Goal: Transaction & Acquisition: Book appointment/travel/reservation

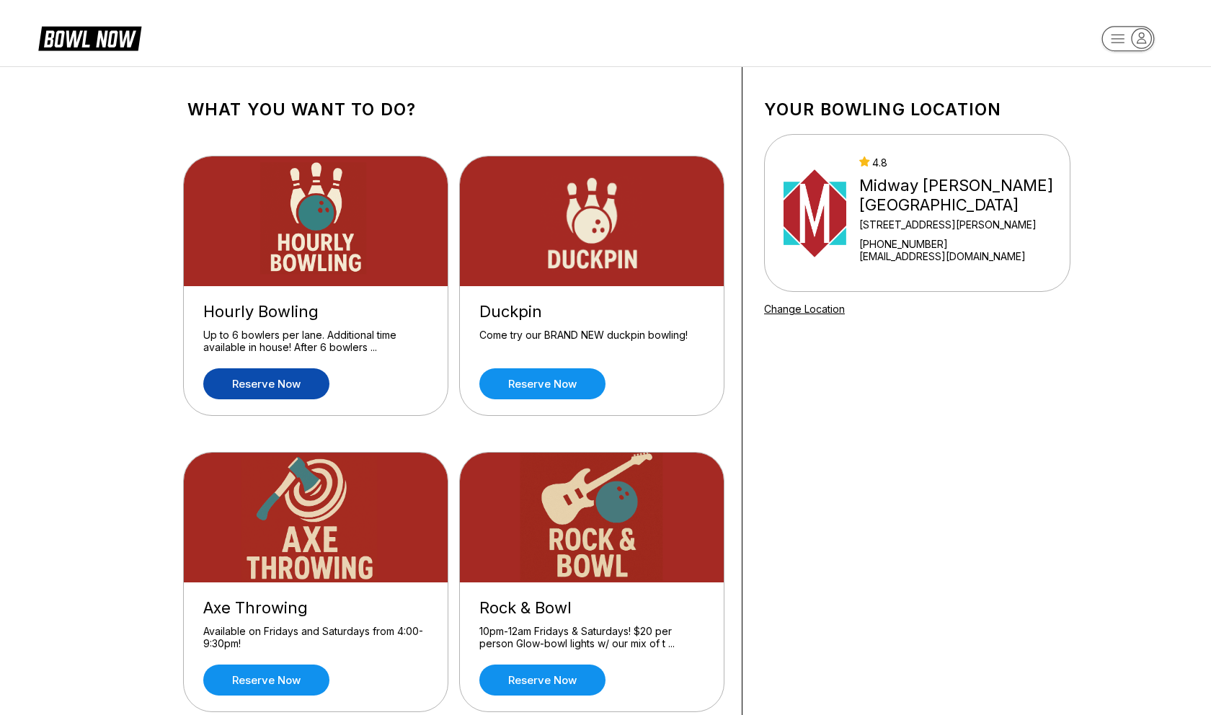
click at [303, 386] on link "Reserve now" at bounding box center [266, 383] width 126 height 31
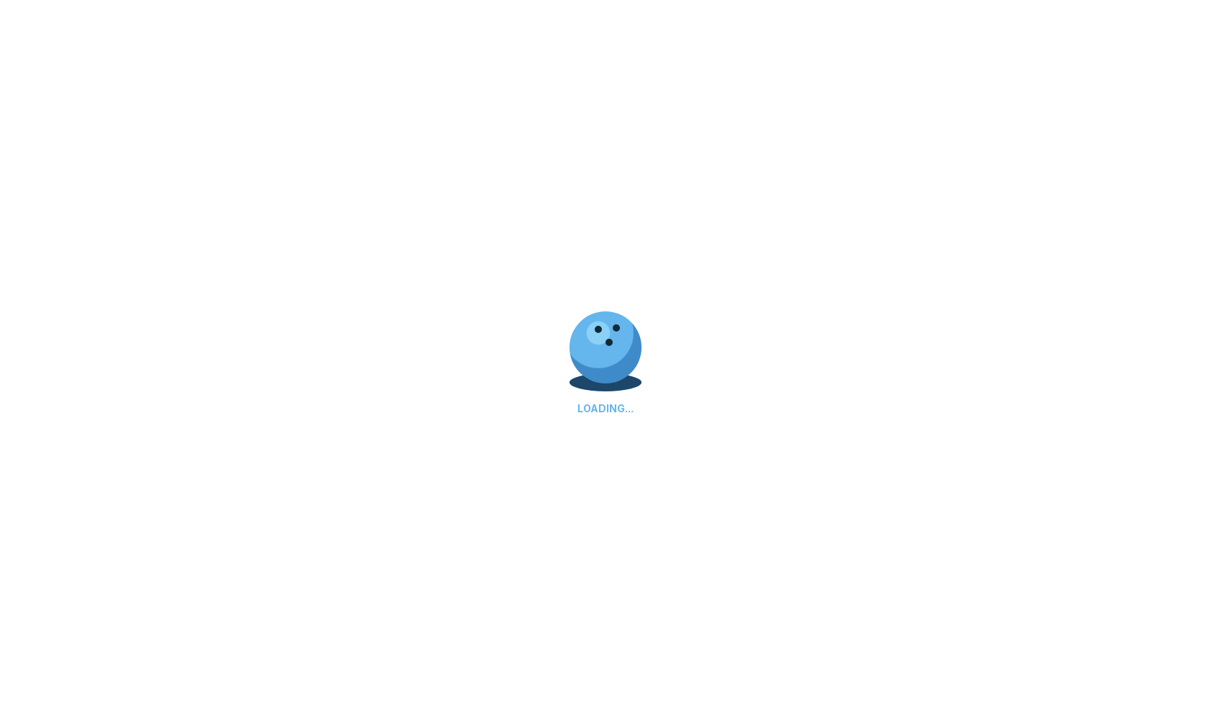
scroll to position [12, 0]
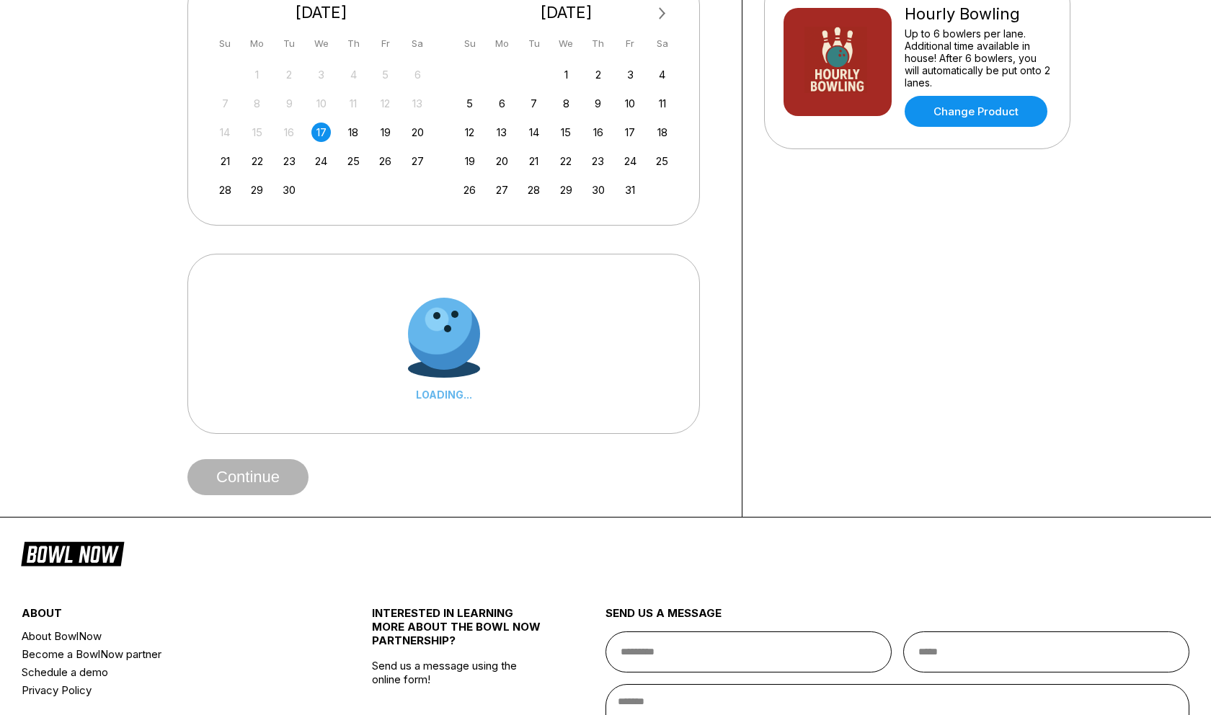
scroll to position [460, 0]
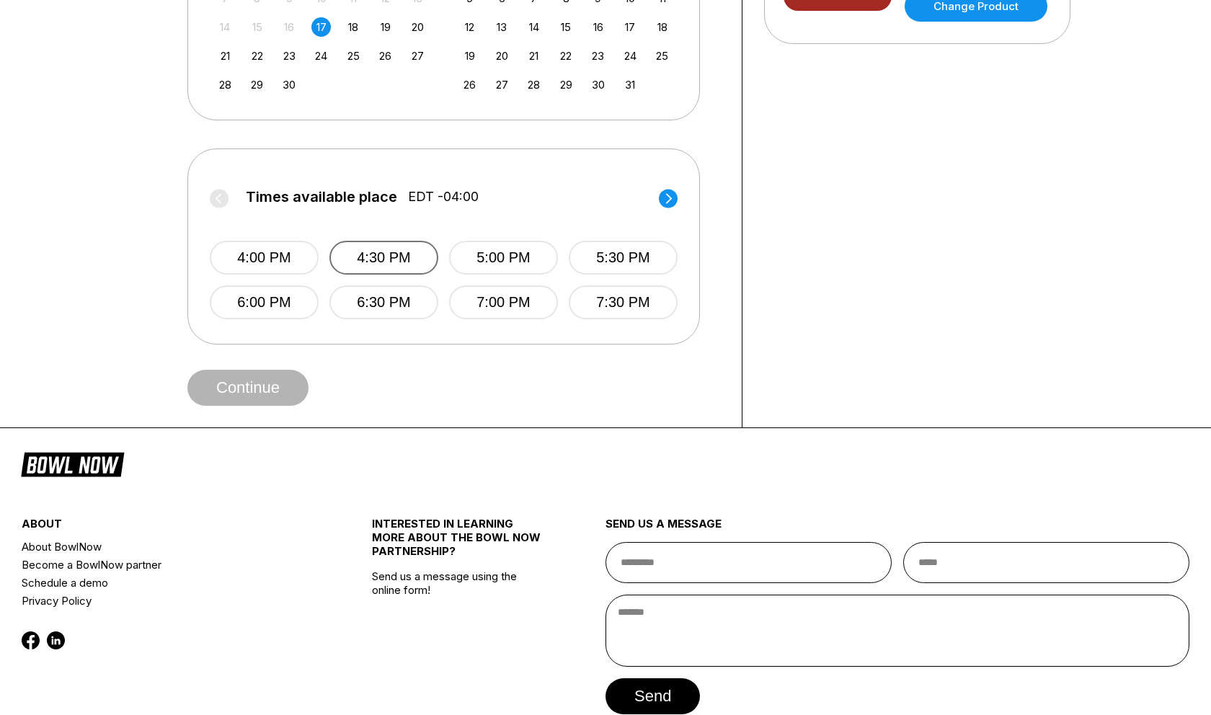
click at [368, 262] on button "4:30 PM" at bounding box center [383, 258] width 109 height 34
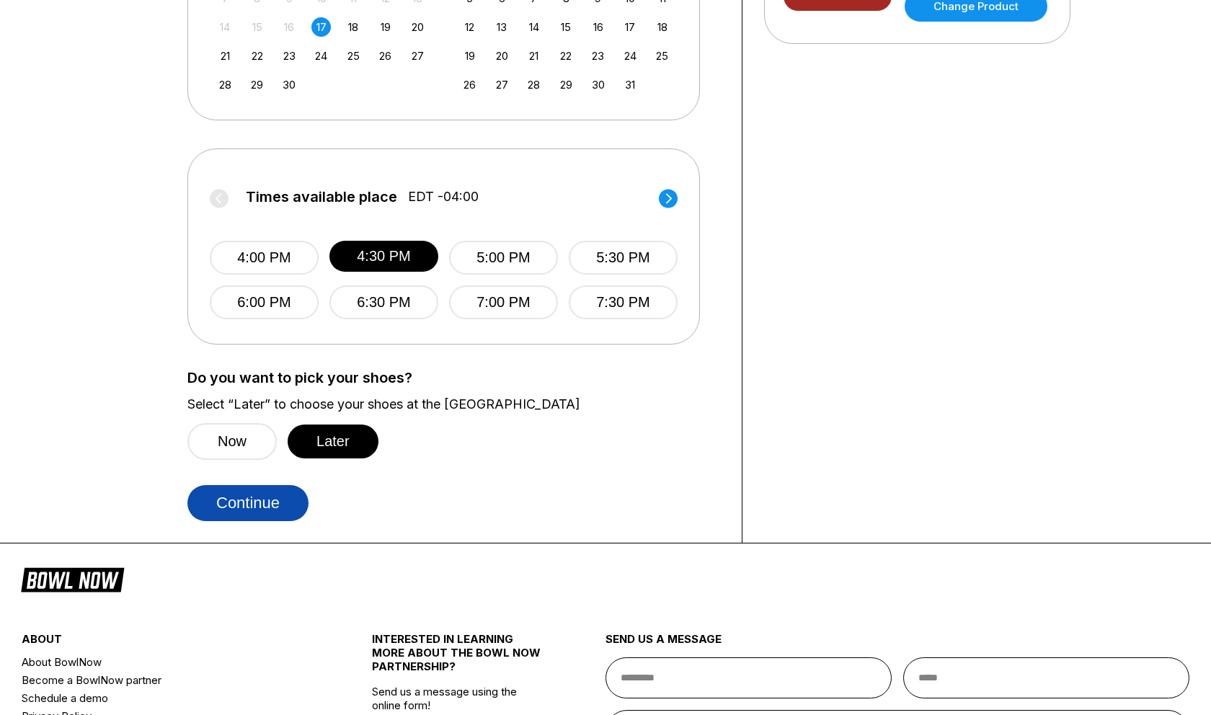
click at [267, 505] on button "Continue" at bounding box center [247, 503] width 121 height 36
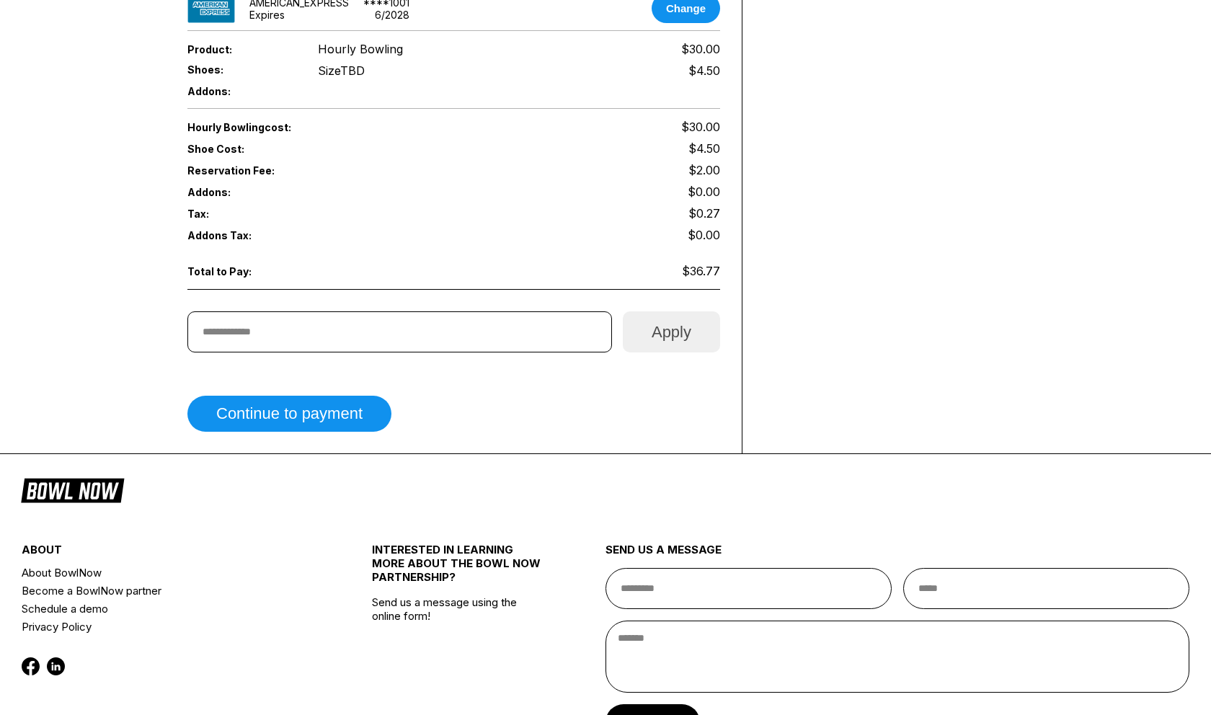
scroll to position [563, 0]
